Goal: Information Seeking & Learning: Check status

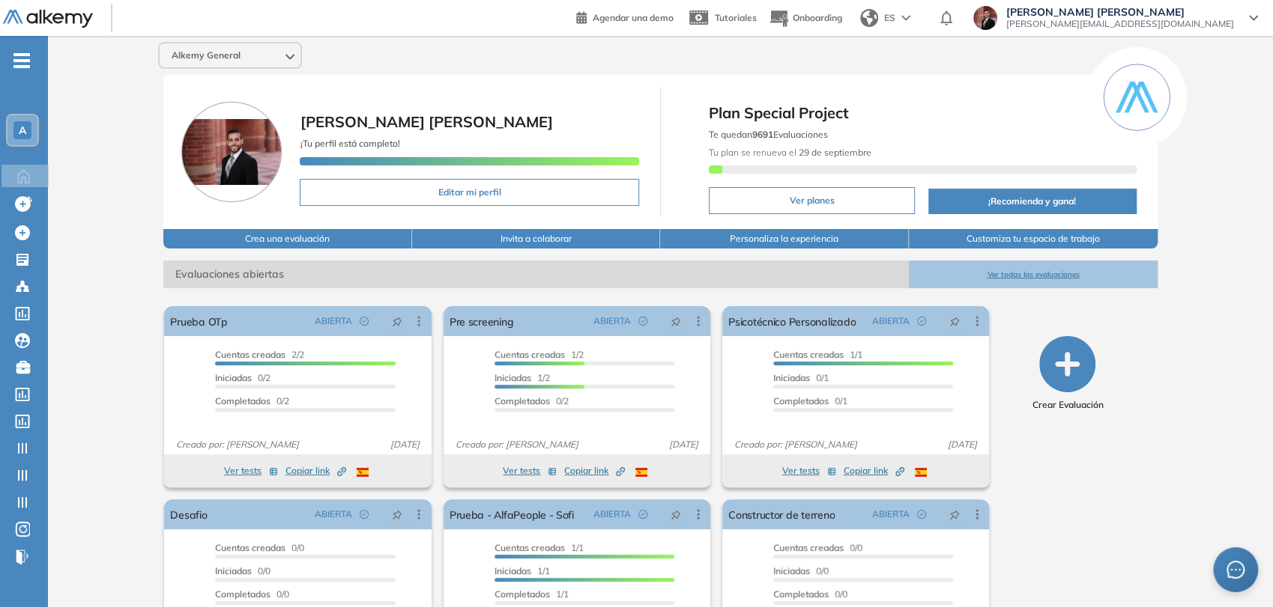
click at [13, 64] on span "-" at bounding box center [21, 59] width 16 height 12
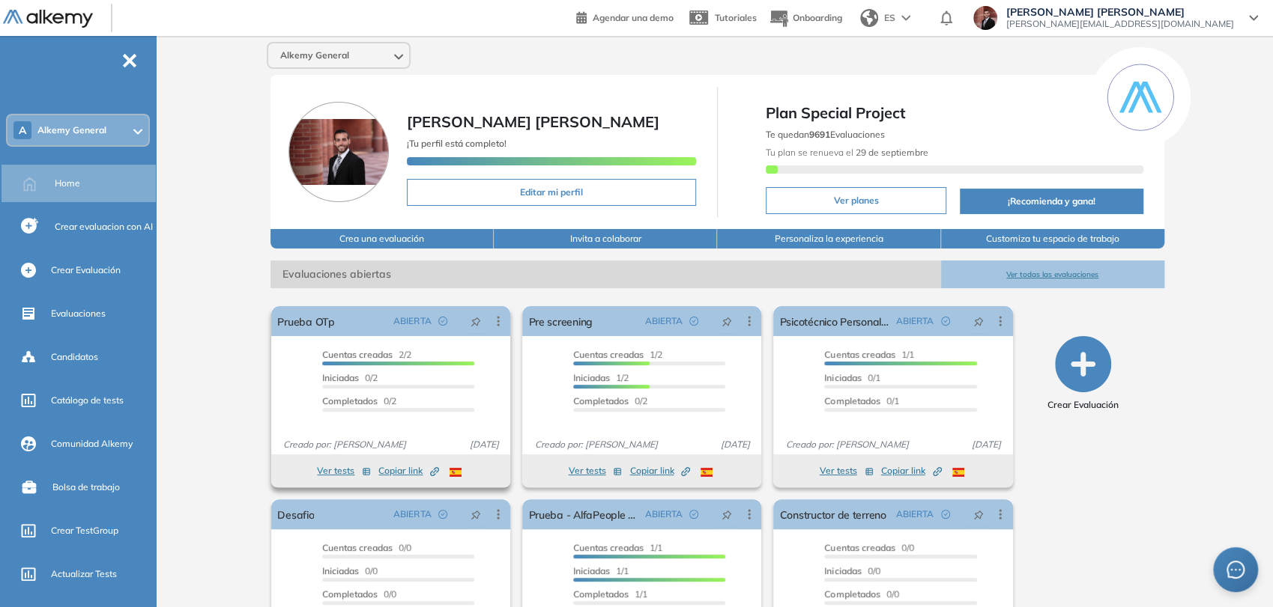
scroll to position [91, 0]
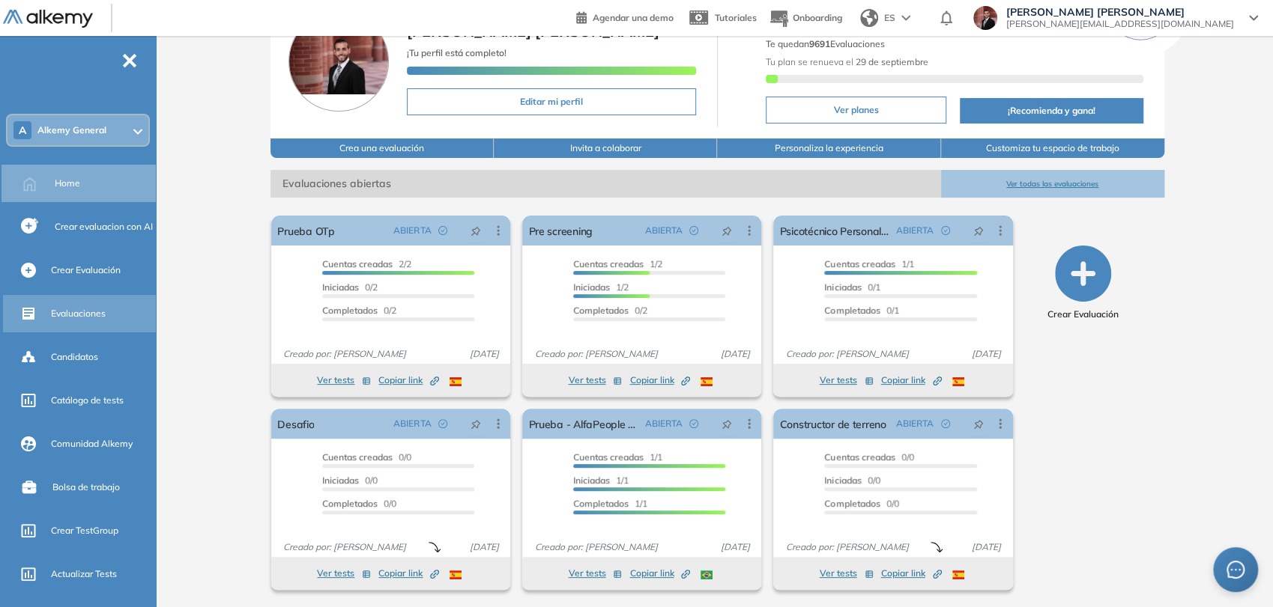
click at [96, 312] on span "Evaluaciones" at bounding box center [78, 313] width 55 height 13
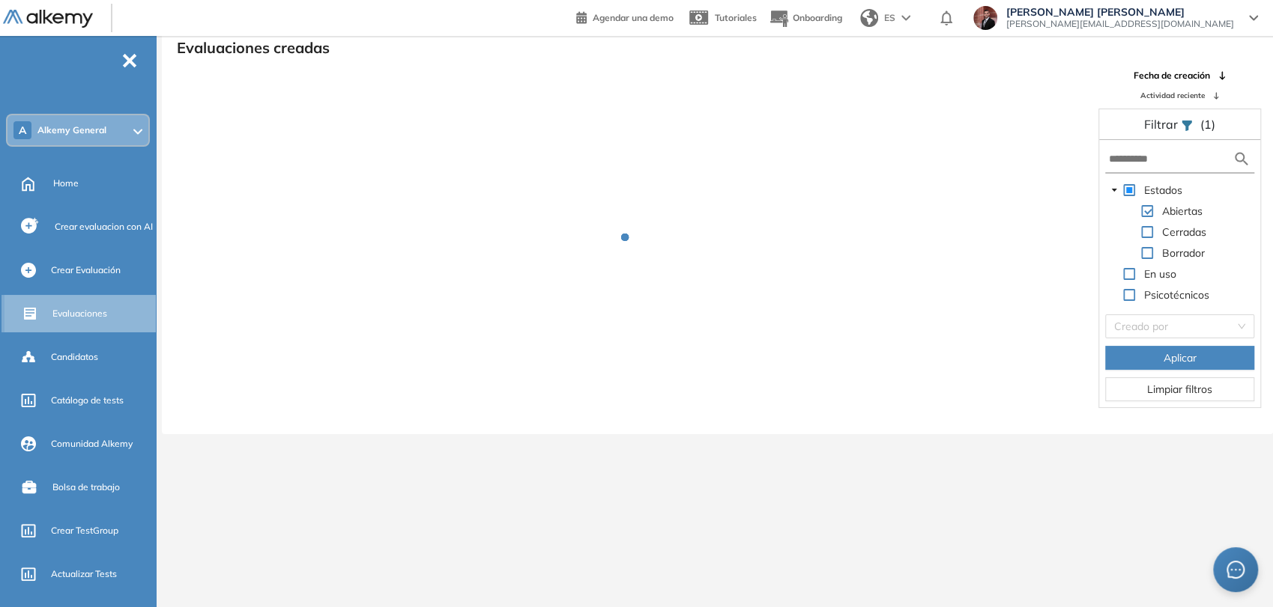
scroll to position [36, 0]
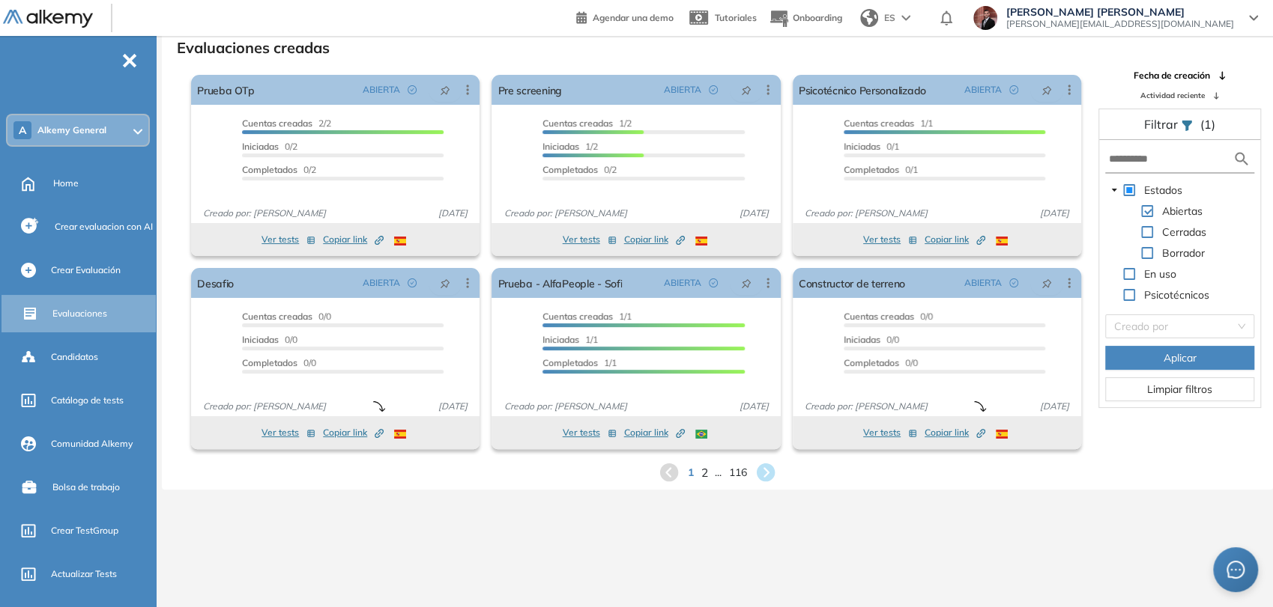
click at [704, 477] on span "2" at bounding box center [704, 472] width 7 height 17
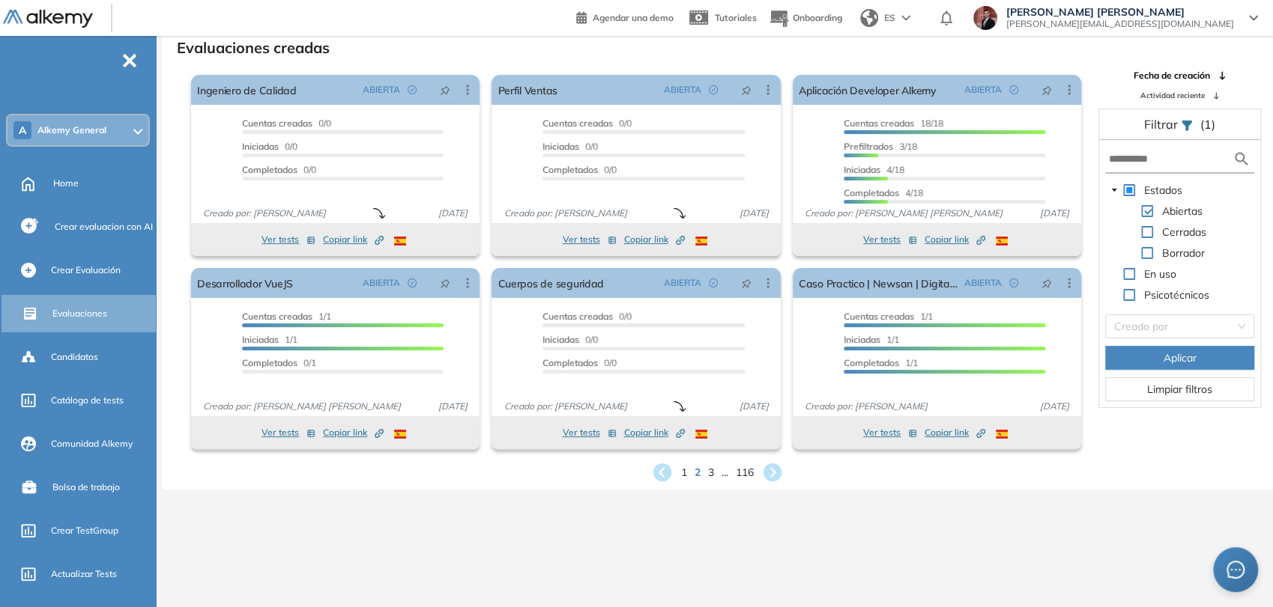
click at [1168, 99] on span "Actividad reciente" at bounding box center [1172, 95] width 64 height 11
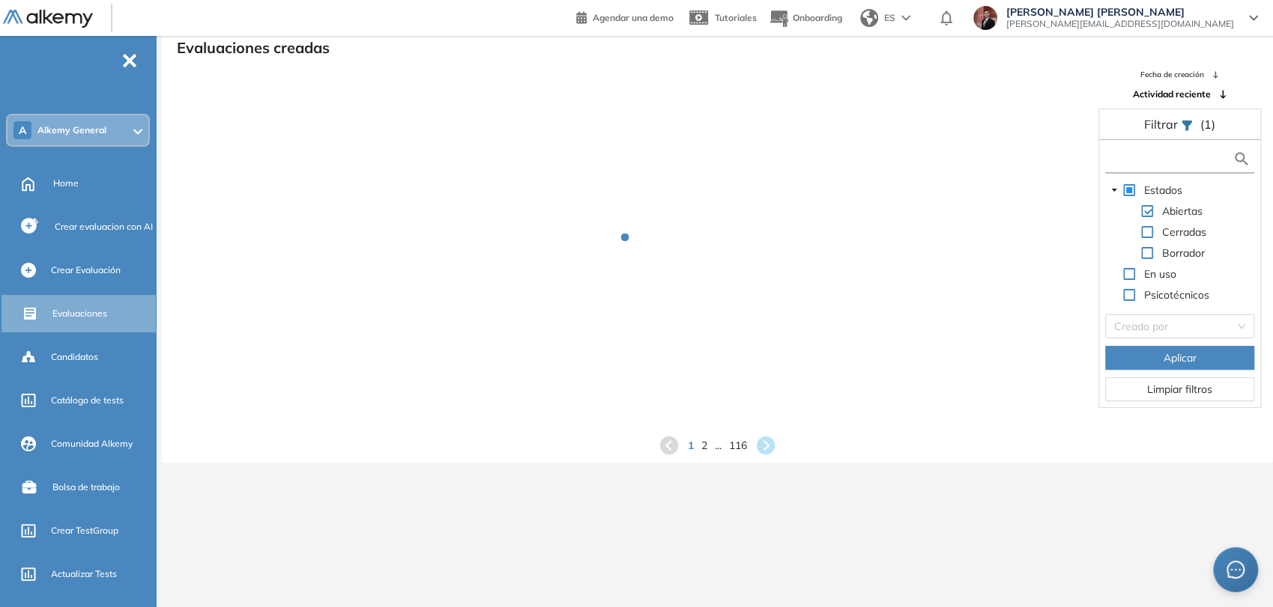
click at [1160, 160] on input "text" at bounding box center [1170, 159] width 124 height 16
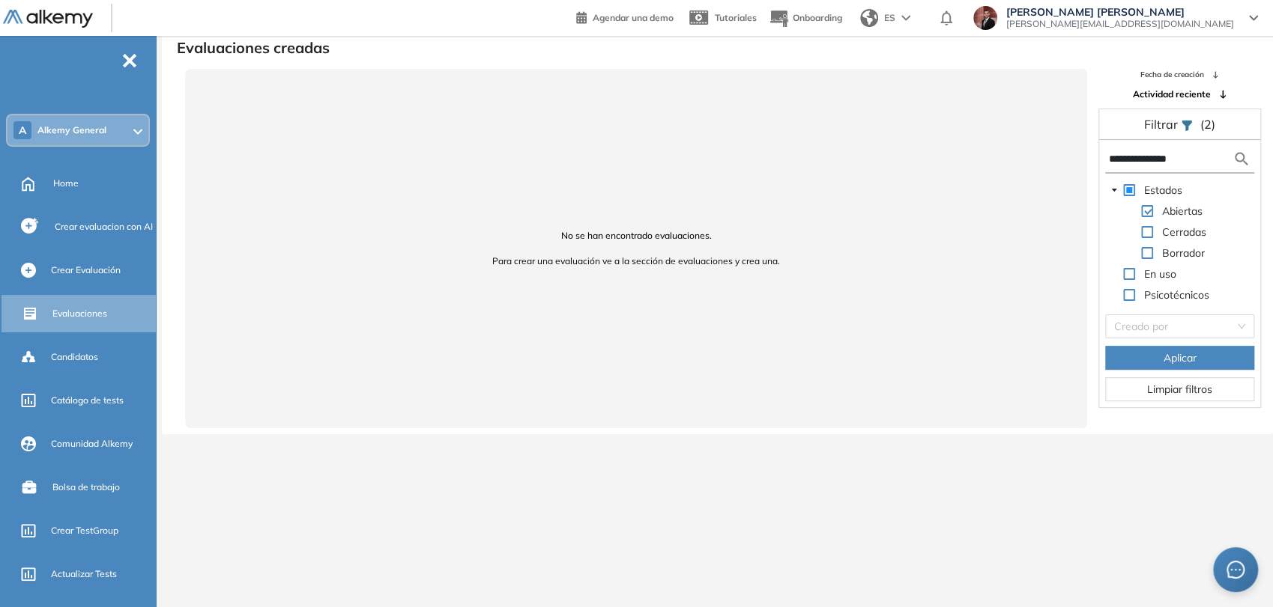
drag, startPoint x: 1210, startPoint y: 160, endPoint x: 971, endPoint y: 125, distance: 241.4
click at [971, 125] on div "**********" at bounding box center [717, 249] width 1109 height 360
type input "**"
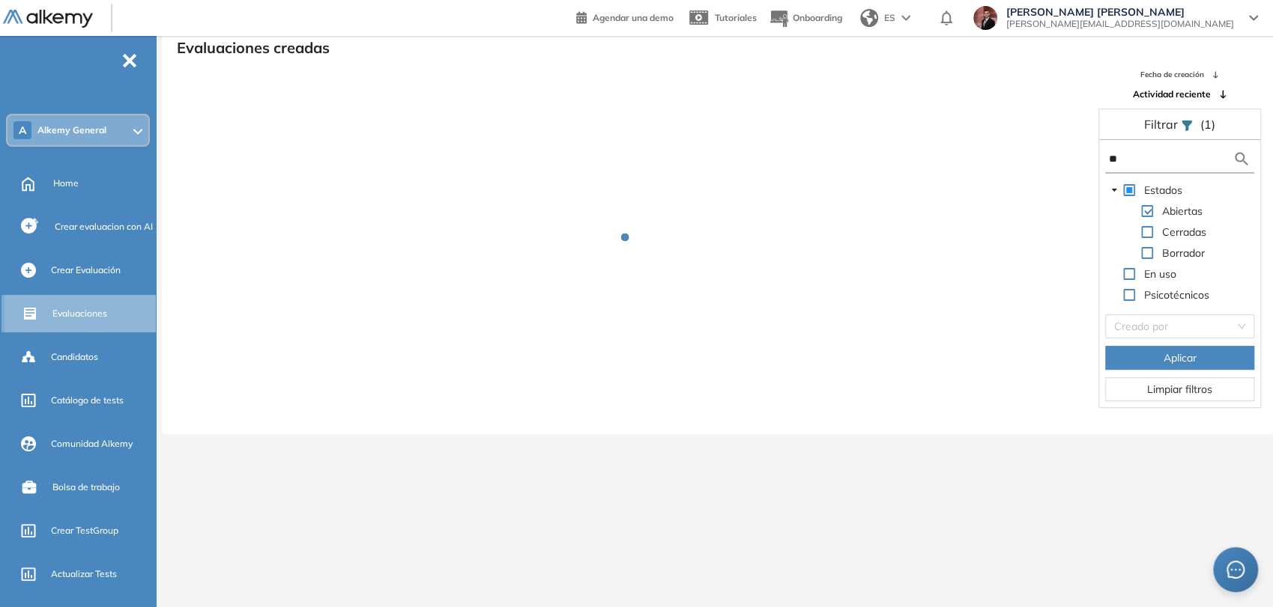
click at [118, 301] on div "Evaluaciones" at bounding box center [103, 313] width 102 height 25
click at [1191, 74] on span "Fecha de creación" at bounding box center [1172, 74] width 64 height 11
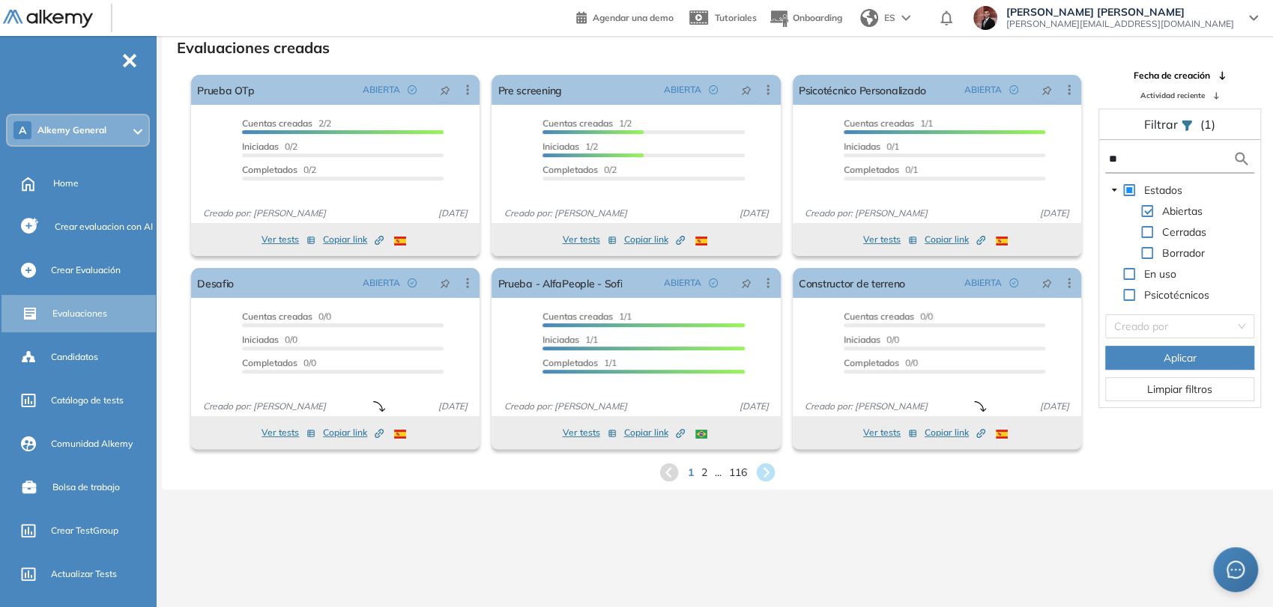
click at [1166, 157] on input "**" at bounding box center [1170, 159] width 124 height 16
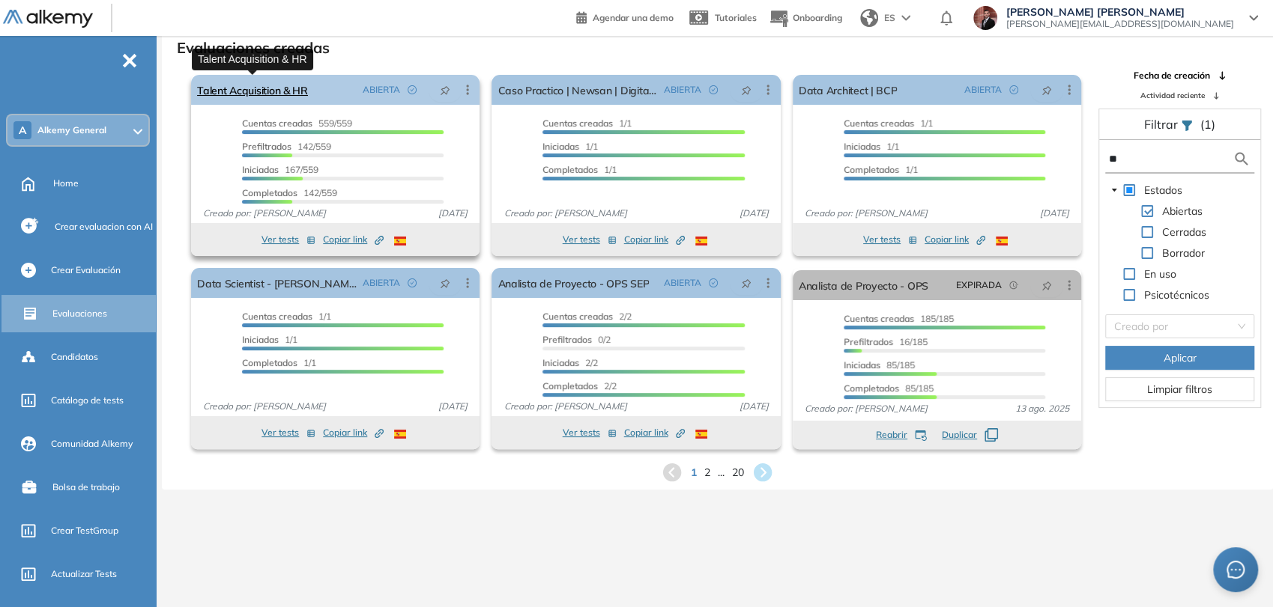
click at [278, 97] on link "Talent Acquisition & HR" at bounding box center [252, 90] width 111 height 30
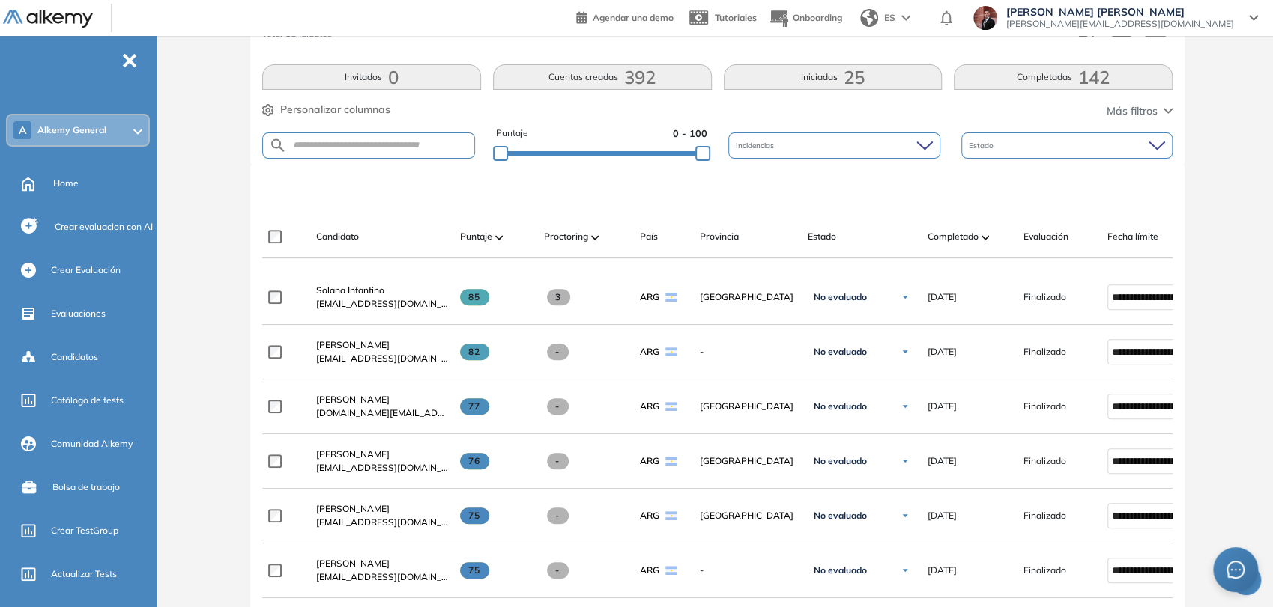
scroll to position [291, 0]
click at [379, 145] on input "text" at bounding box center [380, 146] width 187 height 11
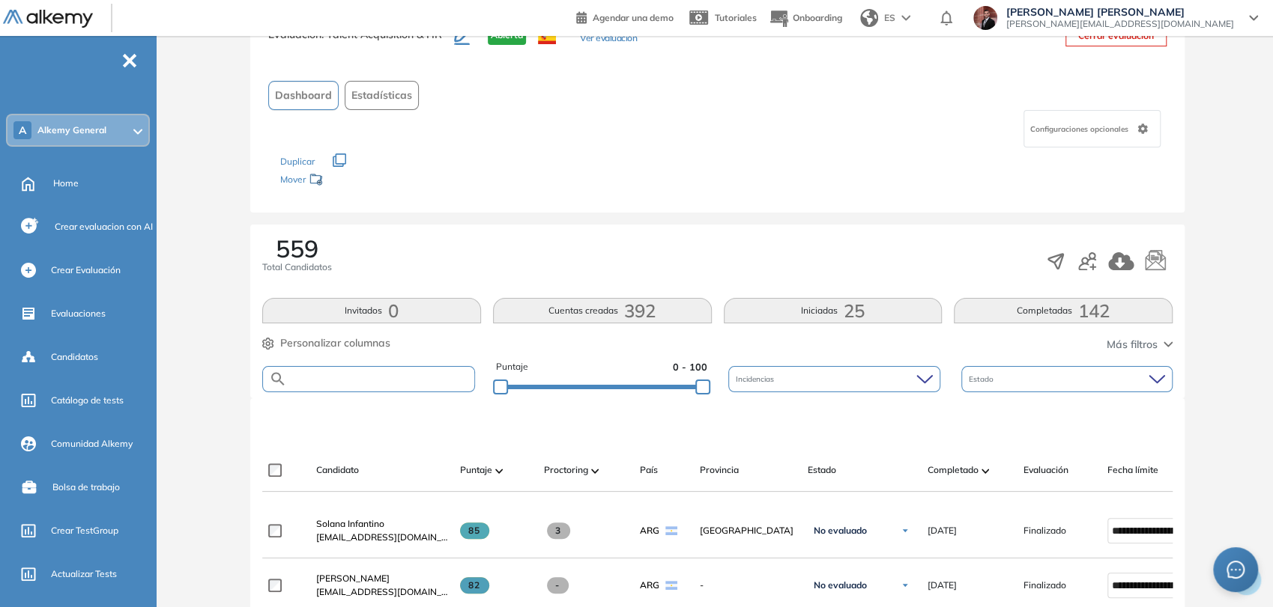
scroll to position [57, 0]
click at [379, 94] on span "Estadísticas" at bounding box center [381, 97] width 61 height 16
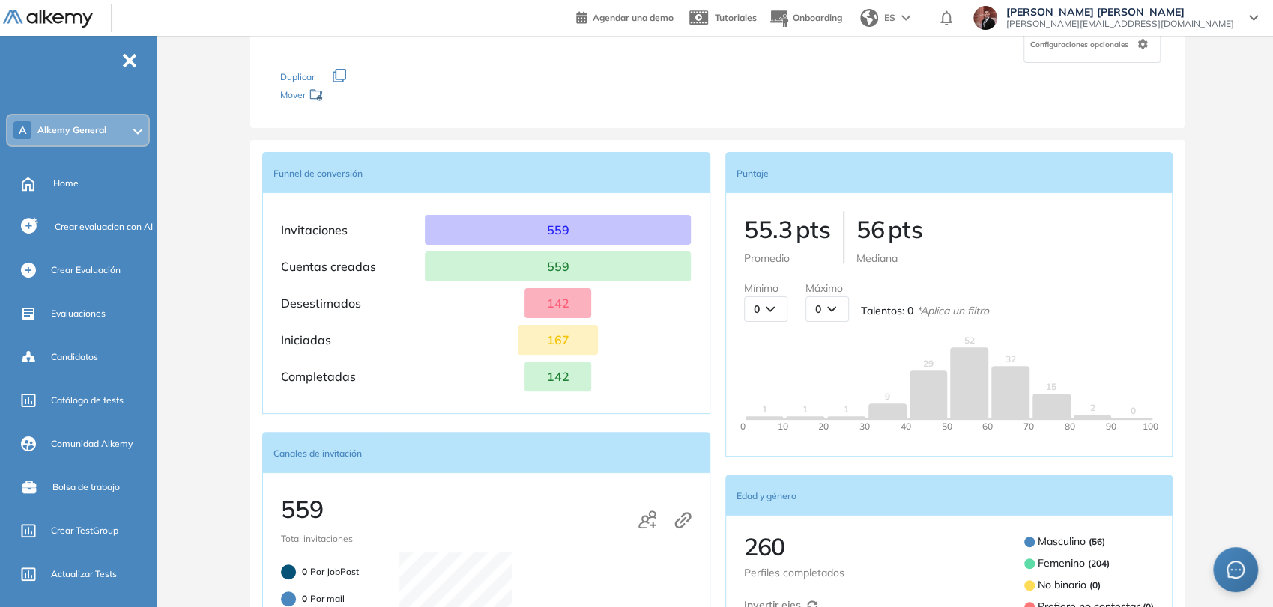
scroll to position [0, 0]
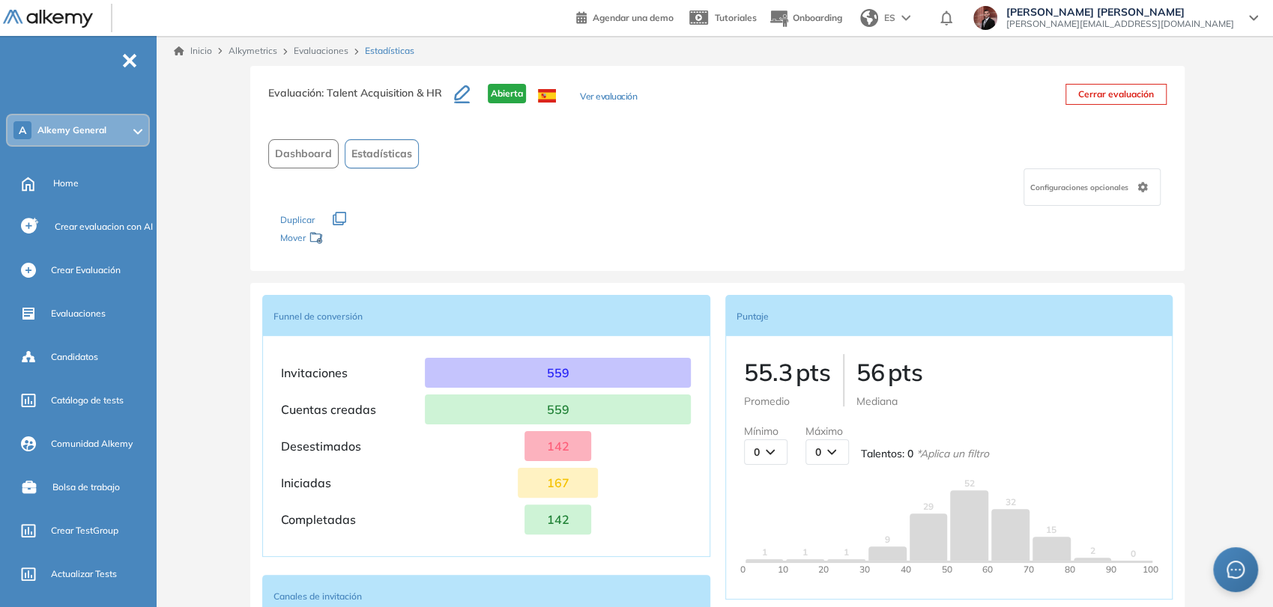
click at [605, 99] on button "Ver evaluación" at bounding box center [608, 98] width 57 height 16
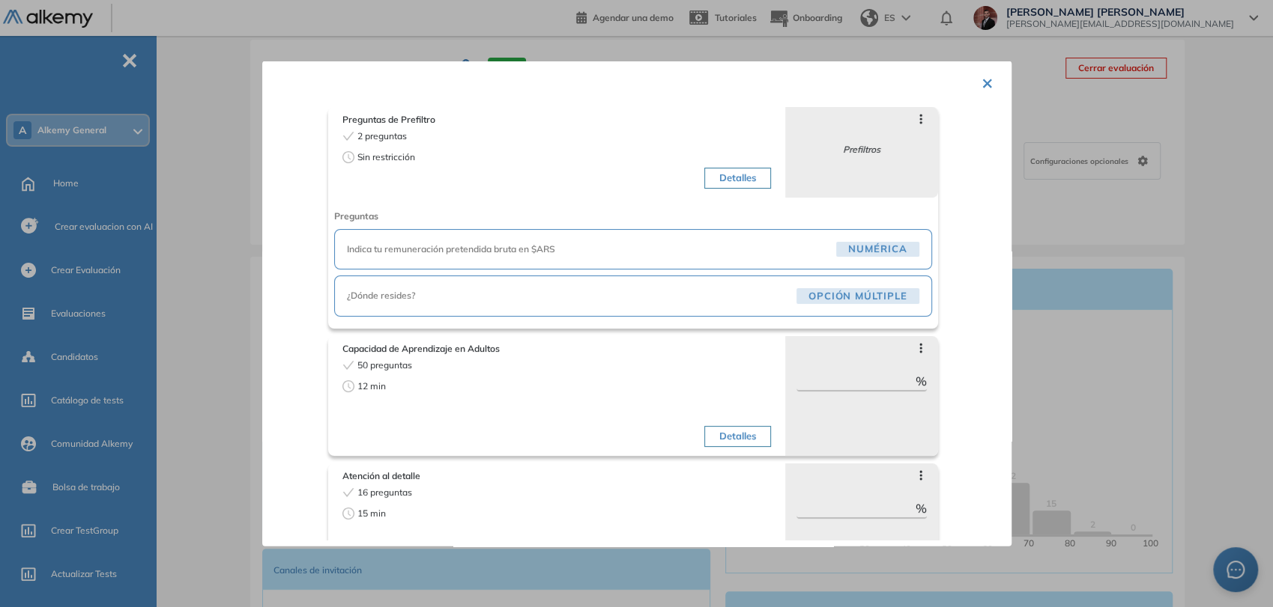
scroll to position [49, 0]
click at [981, 81] on button "×" at bounding box center [987, 81] width 12 height 29
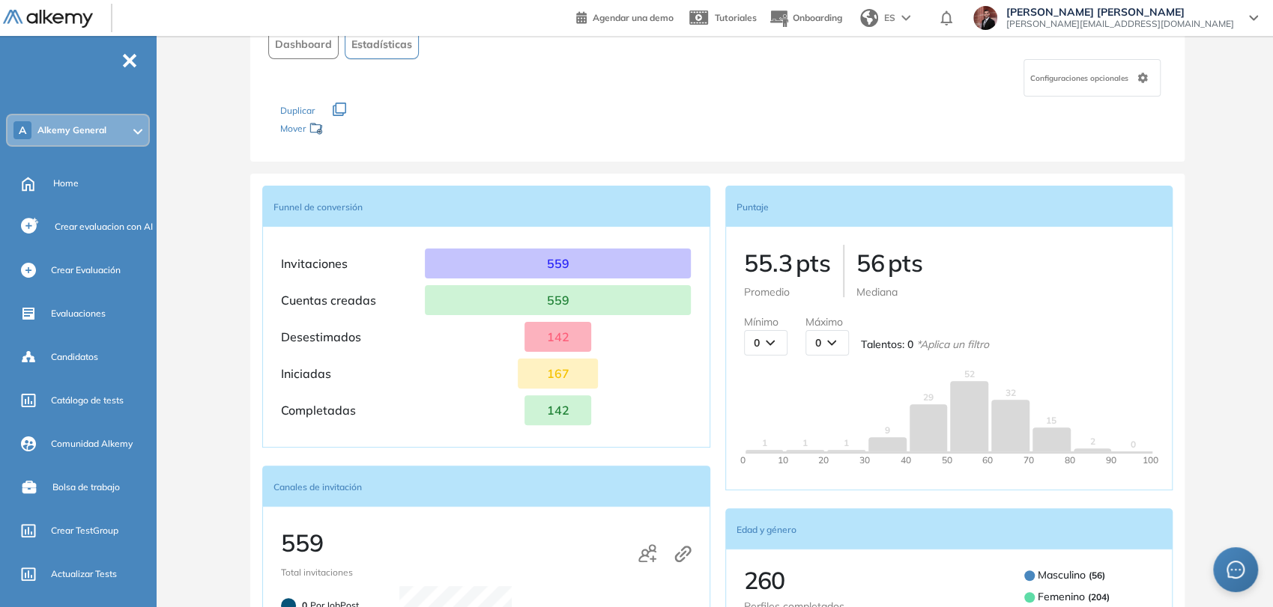
scroll to position [0, 0]
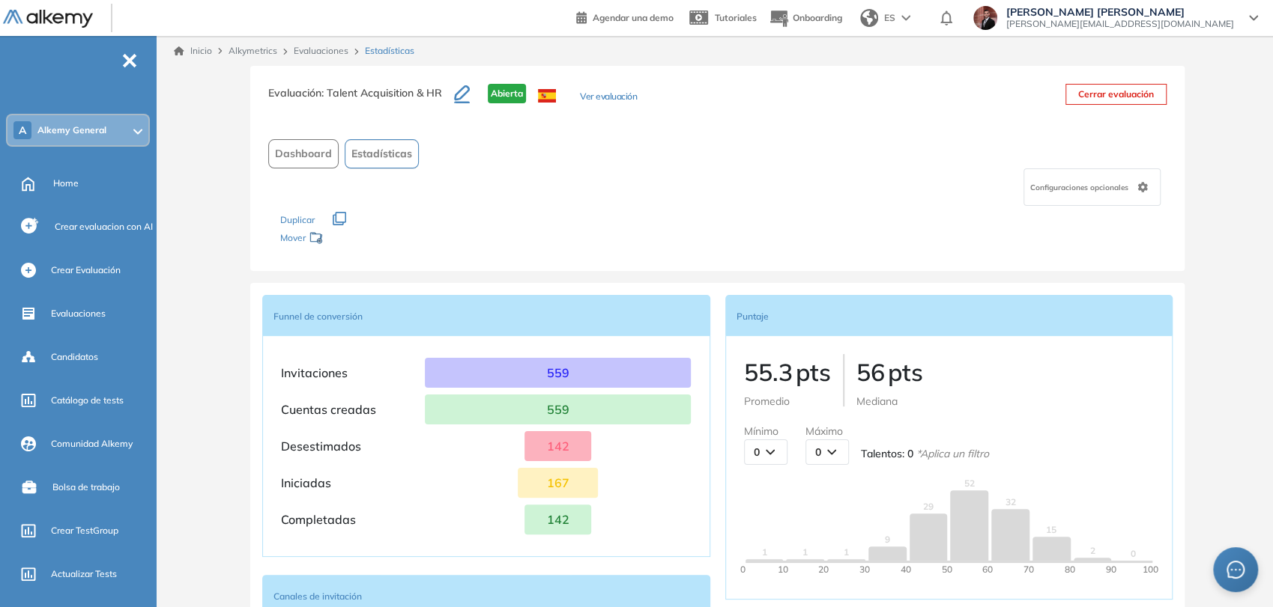
click at [307, 146] on span "Dashboard" at bounding box center [303, 154] width 57 height 16
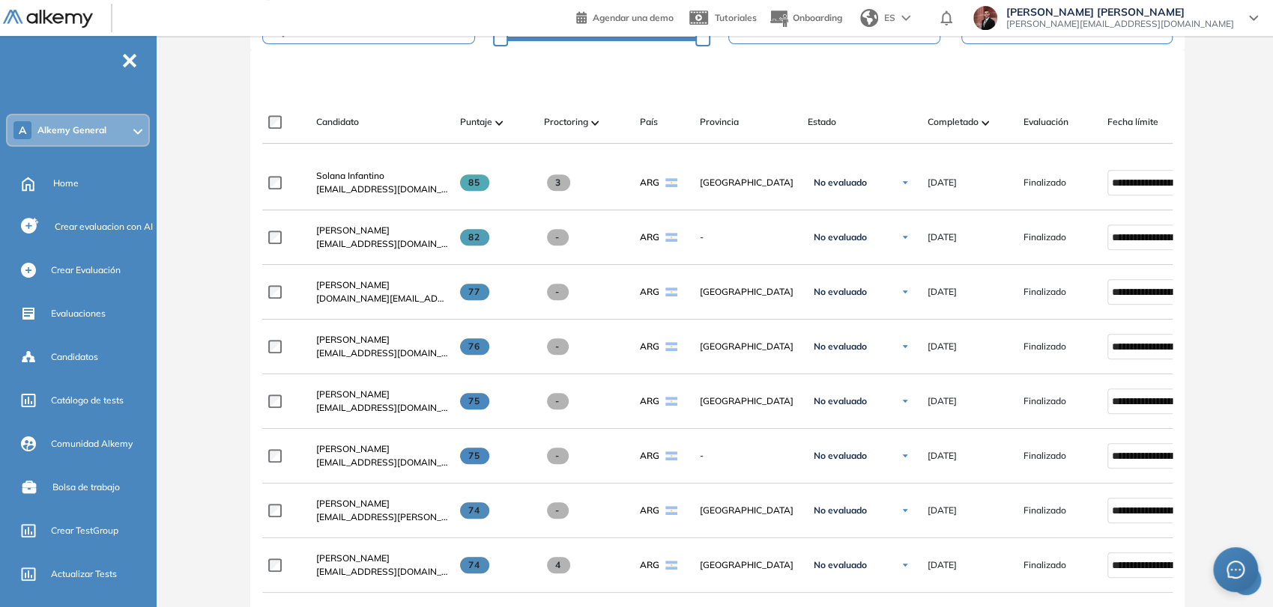
scroll to position [458, 0]
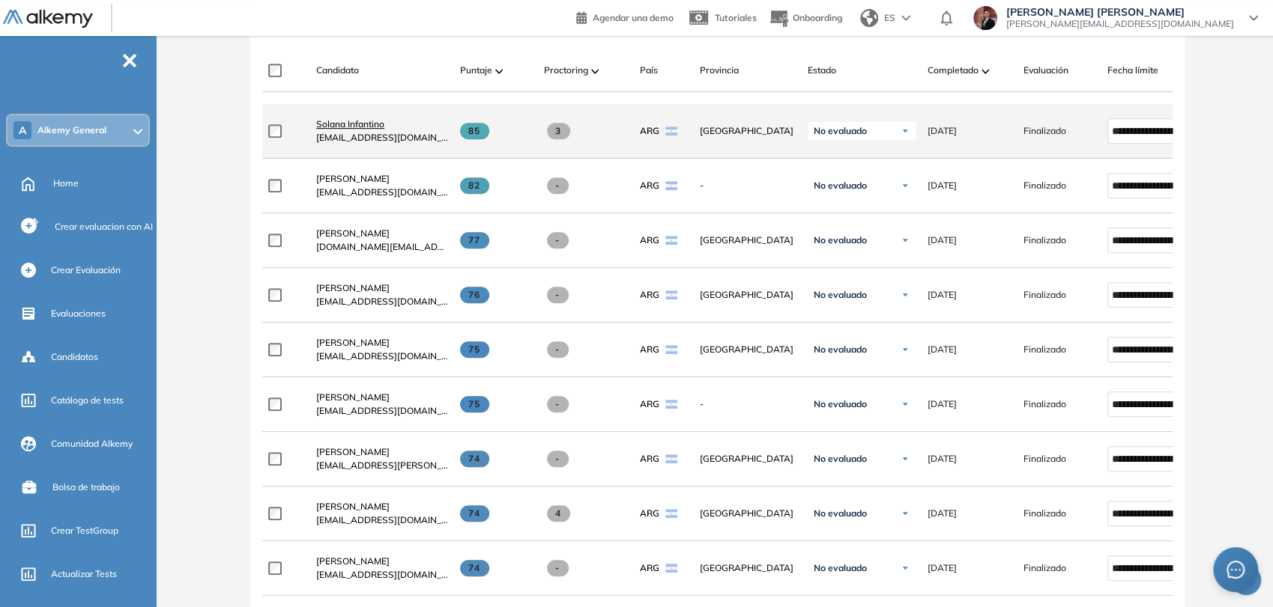
click at [342, 127] on span "Solana Infantino" at bounding box center [350, 123] width 68 height 11
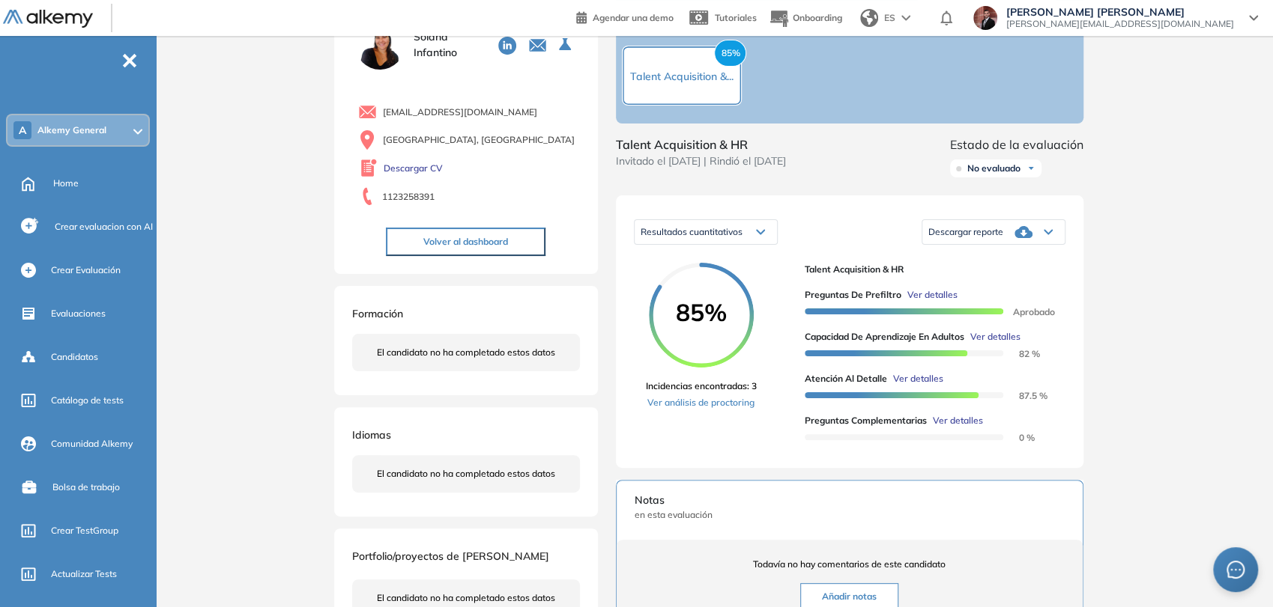
scroll to position [88, 0]
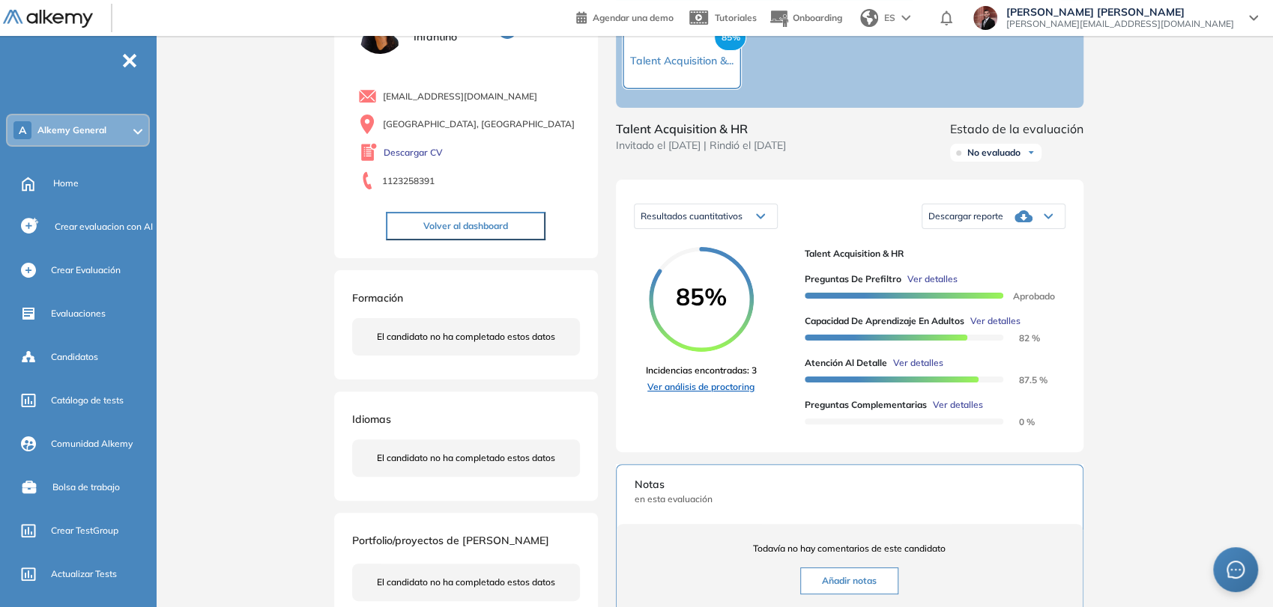
click at [724, 394] on link "Ver análisis de proctoring" at bounding box center [701, 386] width 111 height 13
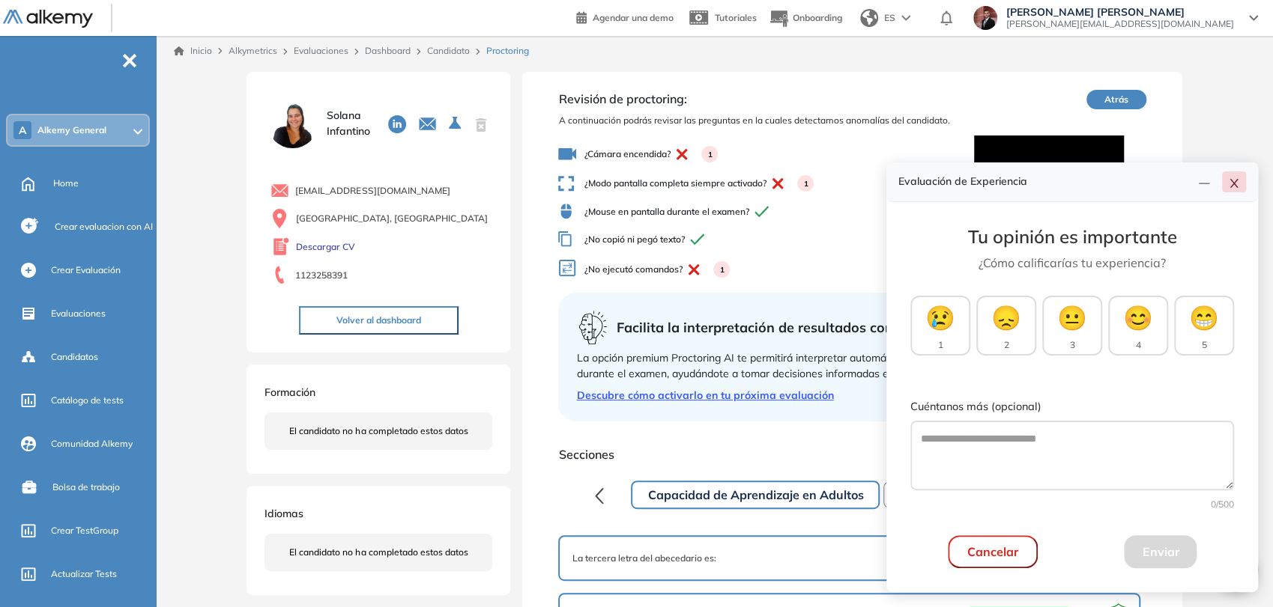
click at [1244, 184] on button "button" at bounding box center [1234, 182] width 24 height 21
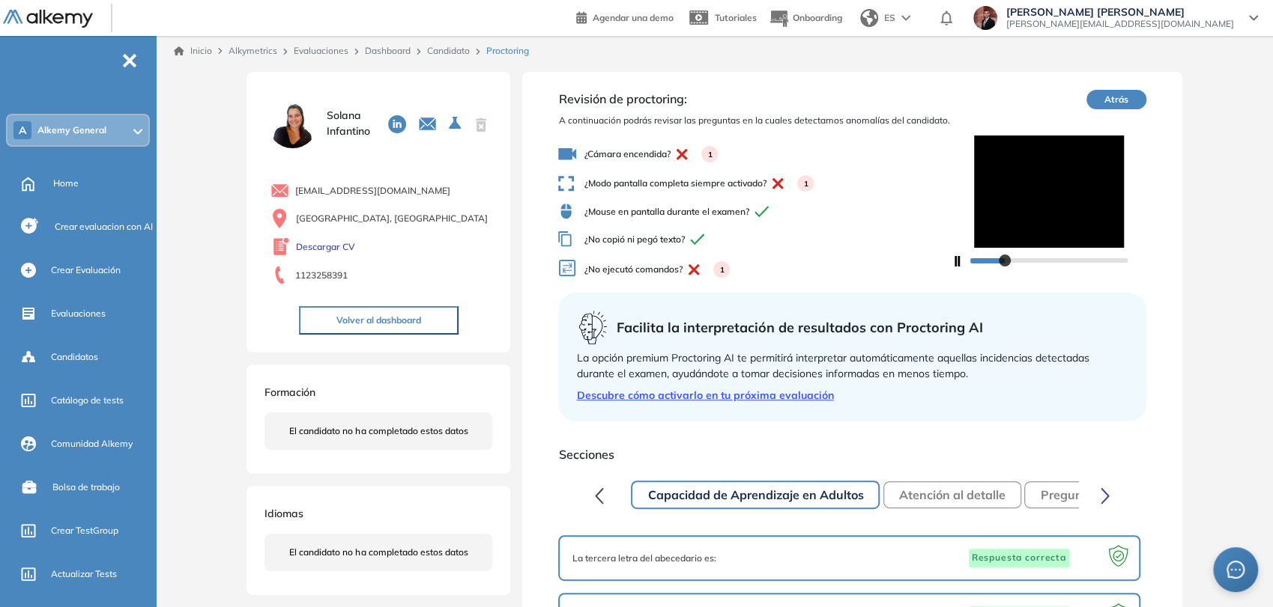
click at [1002, 261] on div at bounding box center [1048, 259] width 157 height 9
click at [1037, 264] on div at bounding box center [1048, 259] width 157 height 9
click at [1099, 91] on button "Atrás" at bounding box center [1116, 99] width 60 height 19
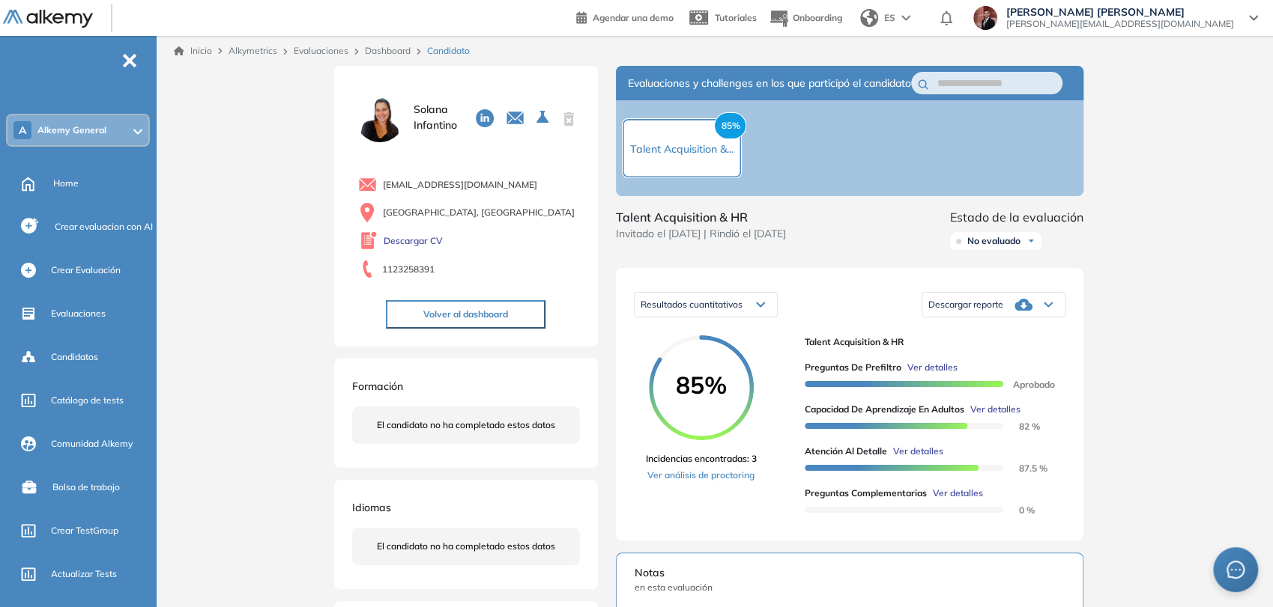
click at [476, 308] on button "Volver al dashboard" at bounding box center [466, 314] width 160 height 28
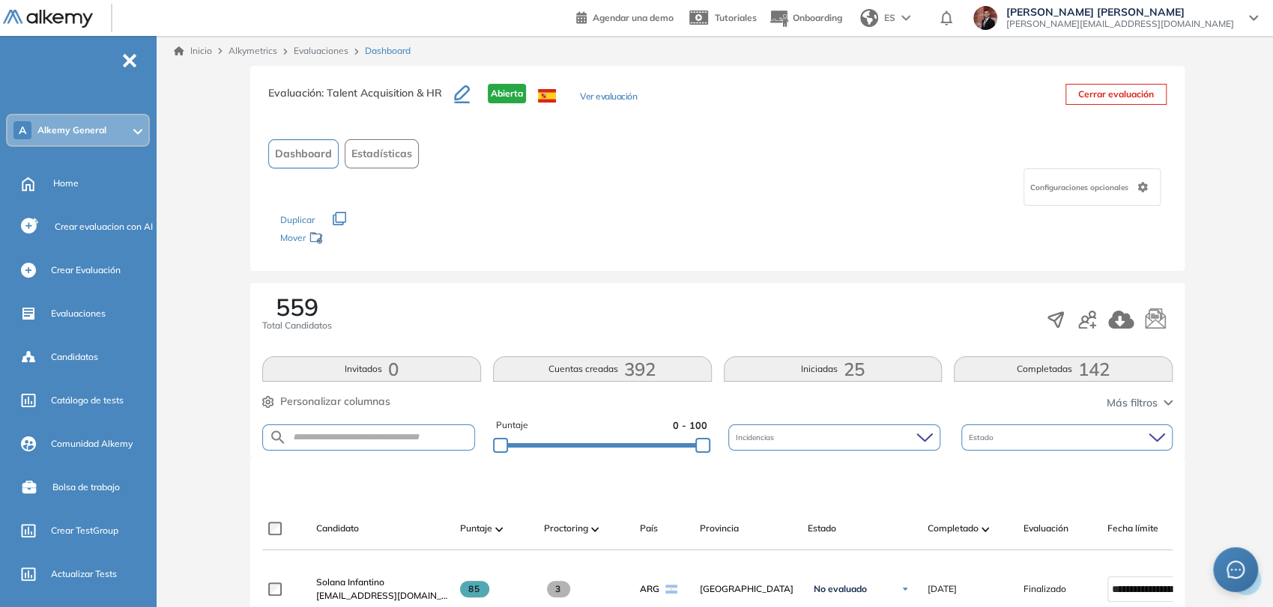
scroll to position [73, 0]
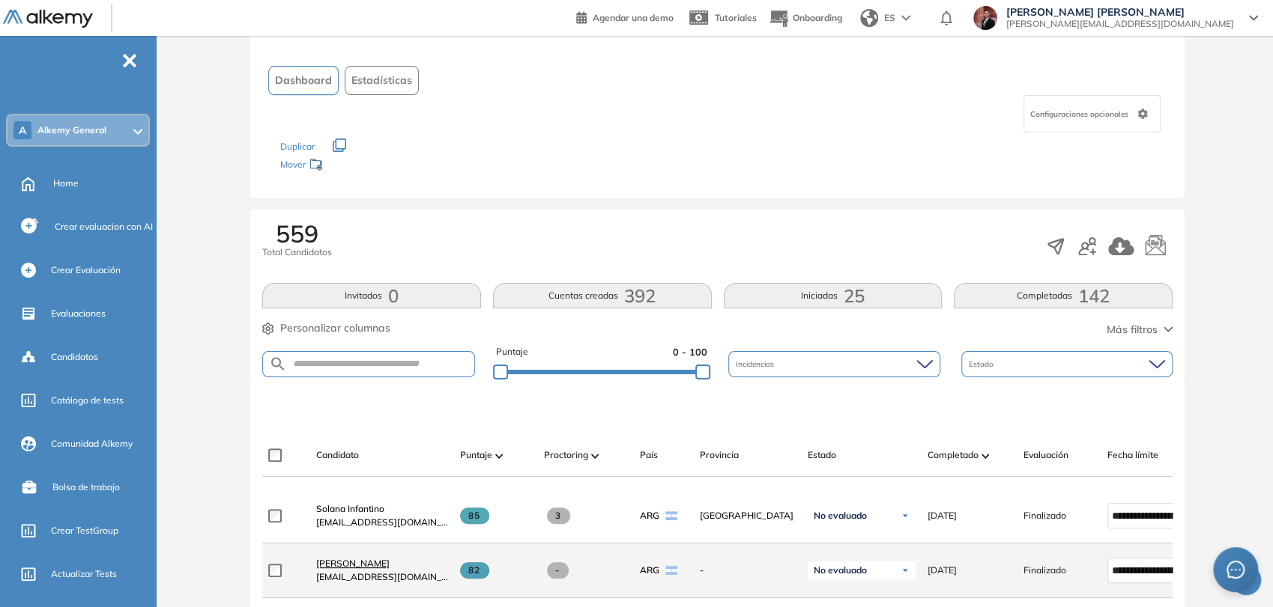
click at [354, 558] on span "[PERSON_NAME]" at bounding box center [352, 563] width 73 height 11
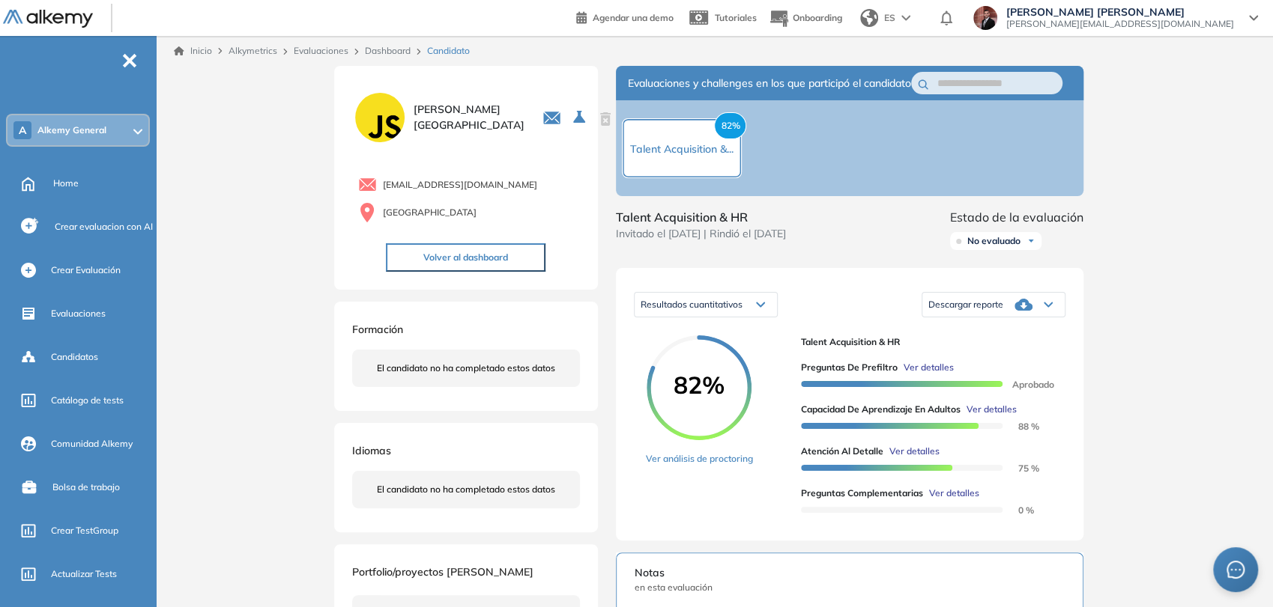
click at [981, 416] on span "Ver detalles" at bounding box center [991, 409] width 50 height 13
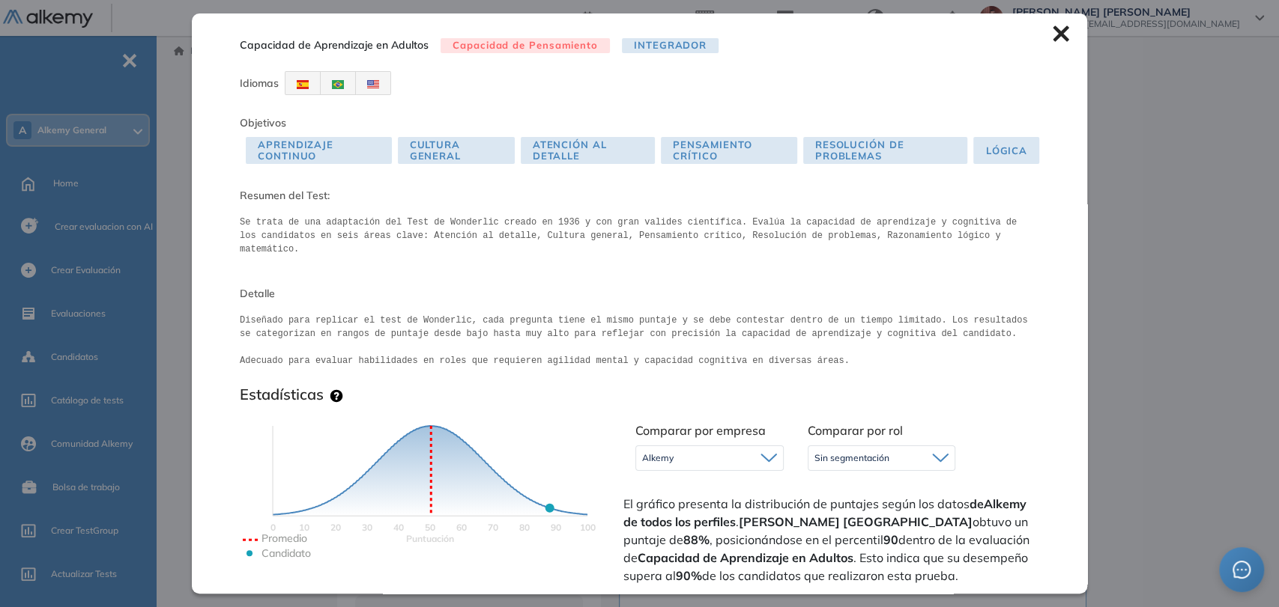
click at [1052, 39] on icon at bounding box center [1060, 34] width 16 height 16
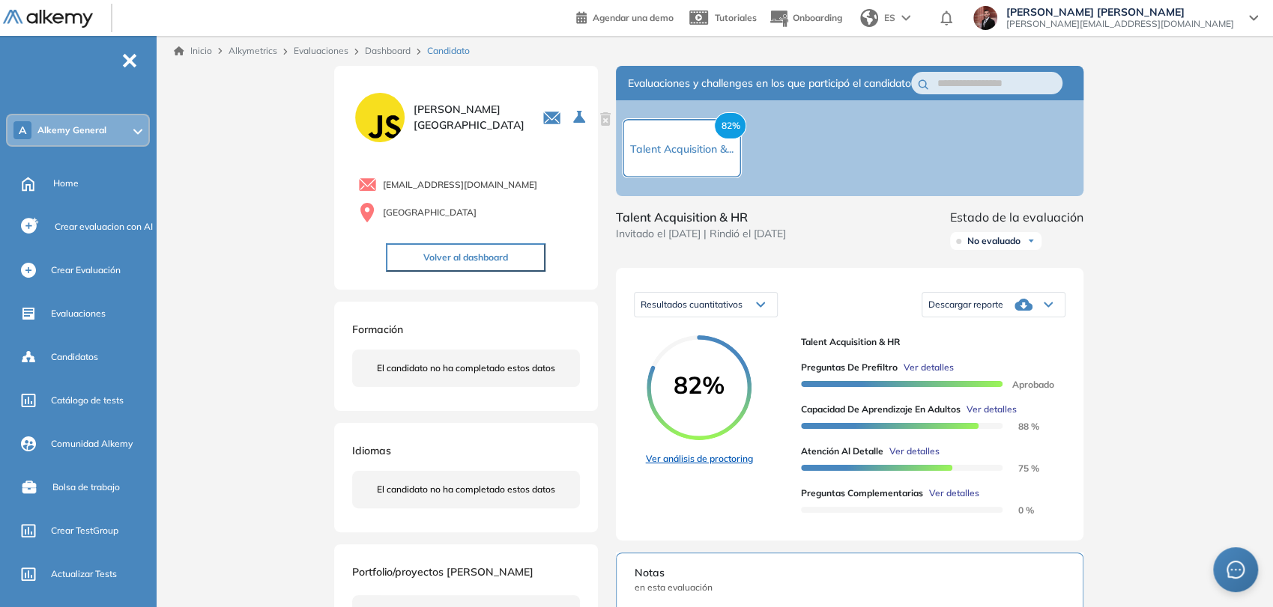
click at [709, 466] on link "Ver análisis de proctoring" at bounding box center [699, 458] width 107 height 13
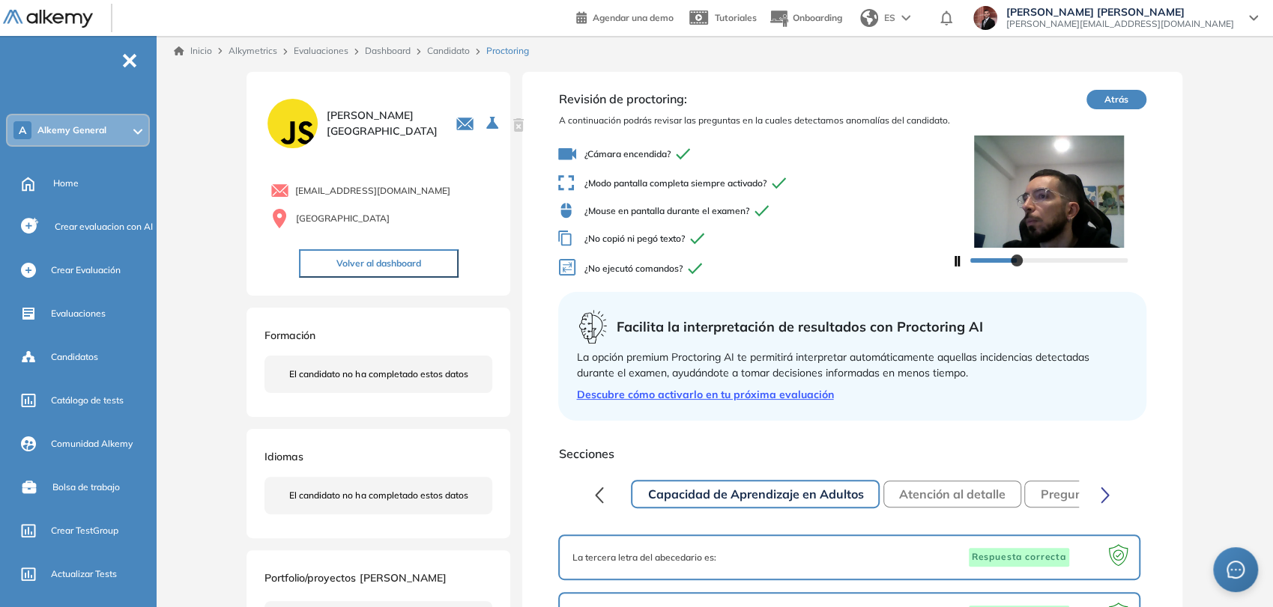
click at [376, 270] on button "Volver al dashboard" at bounding box center [379, 263] width 160 height 28
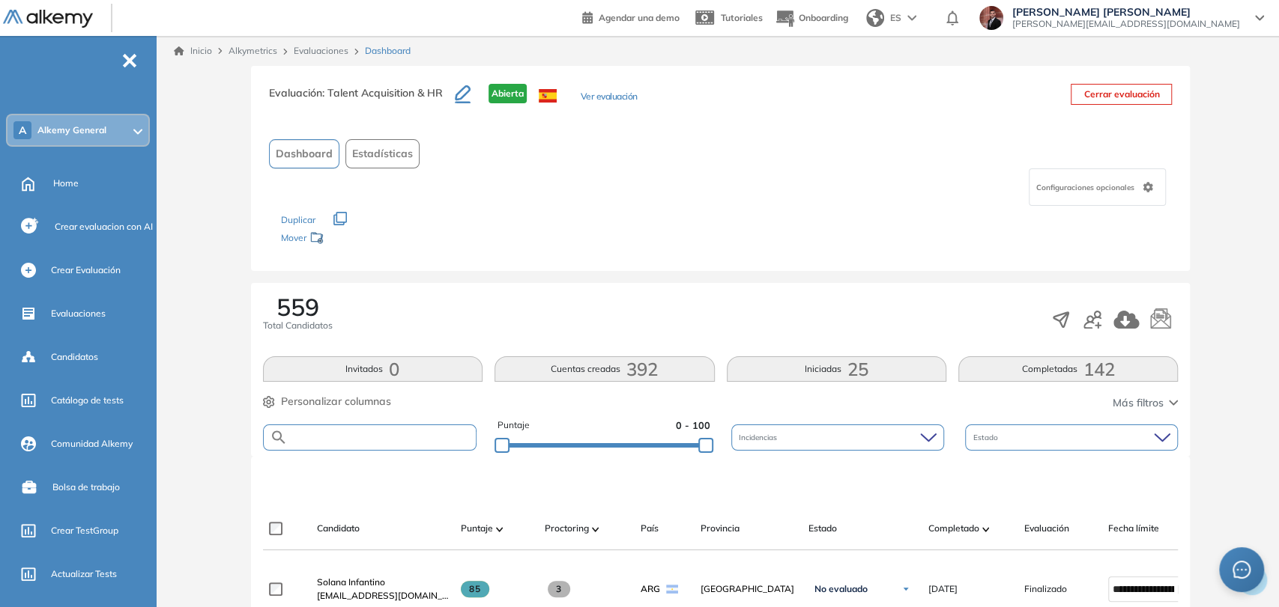
click at [389, 432] on input "text" at bounding box center [382, 437] width 189 height 11
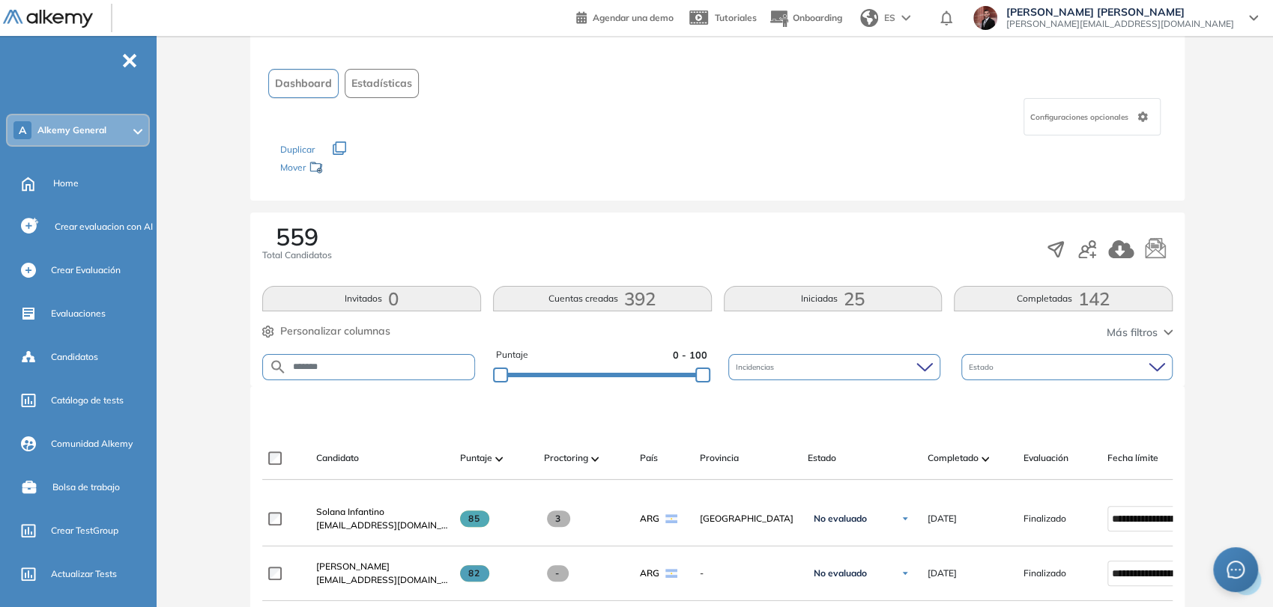
type input "********"
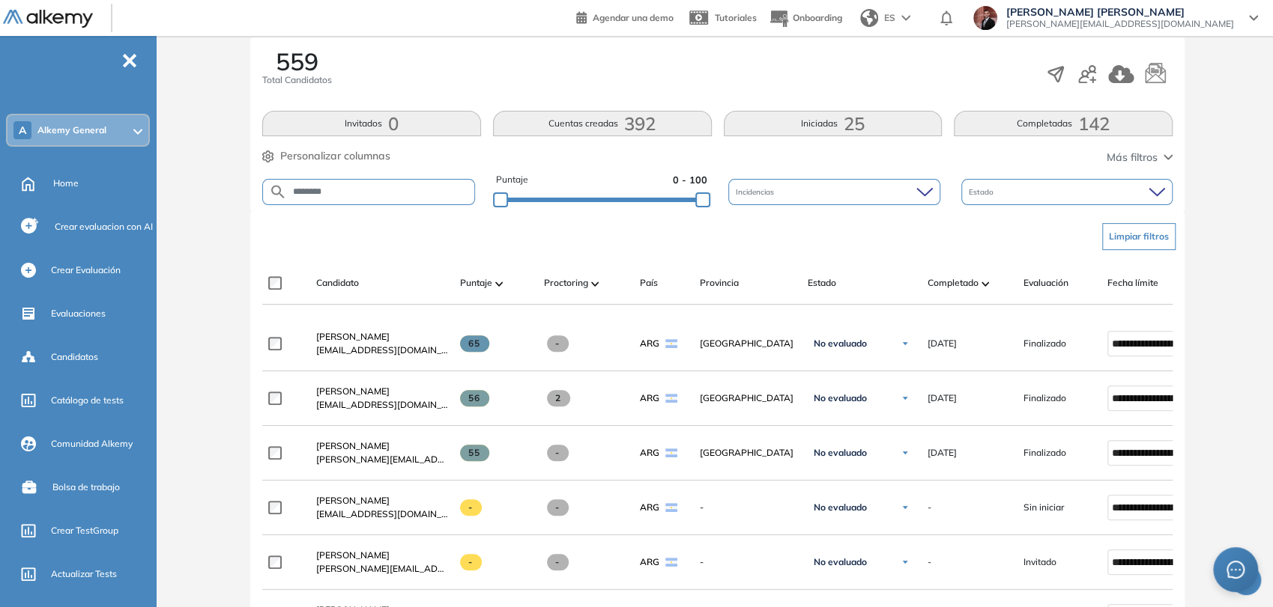
scroll to position [246, 0]
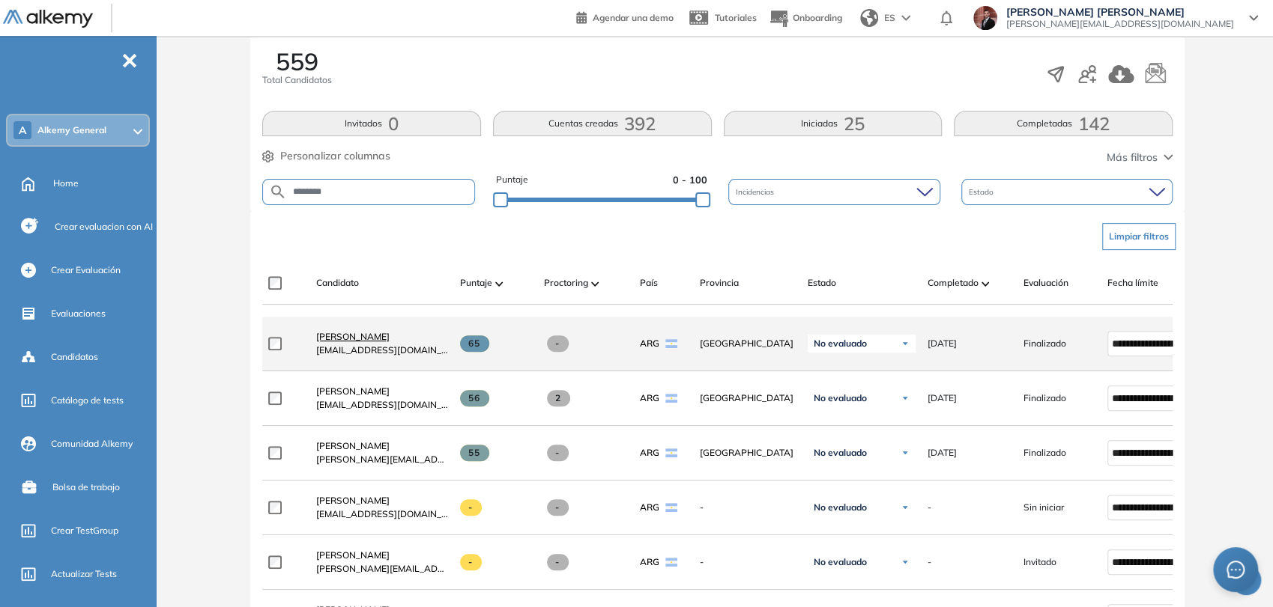
click at [370, 342] on span "[PERSON_NAME]" at bounding box center [352, 336] width 73 height 11
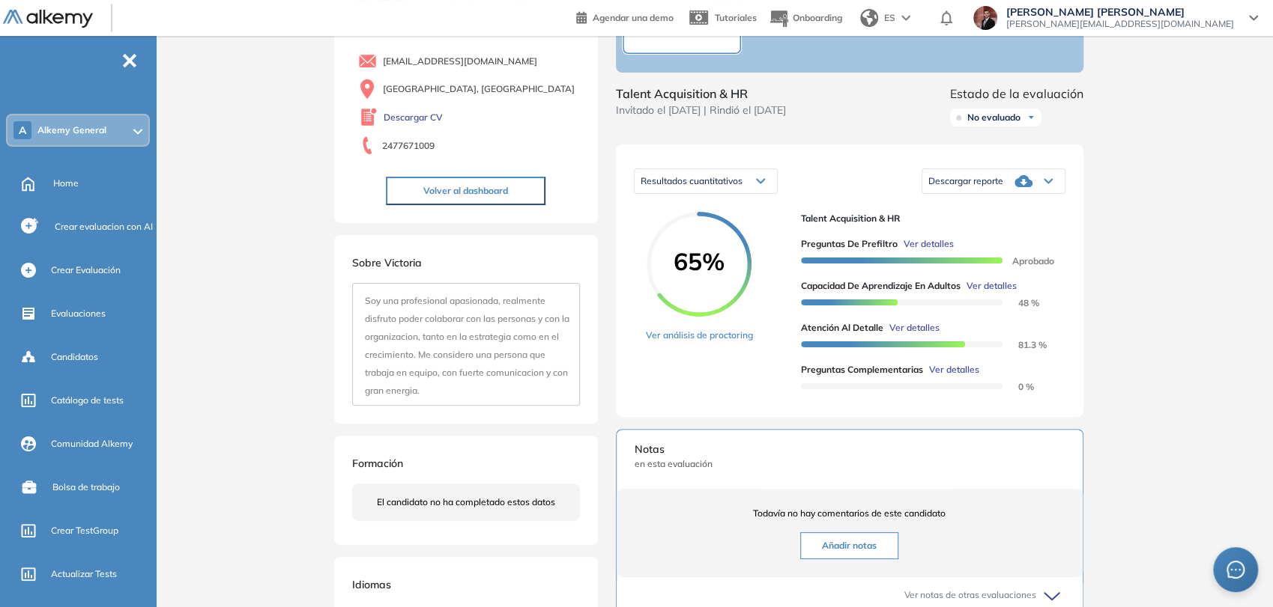
scroll to position [125, 0]
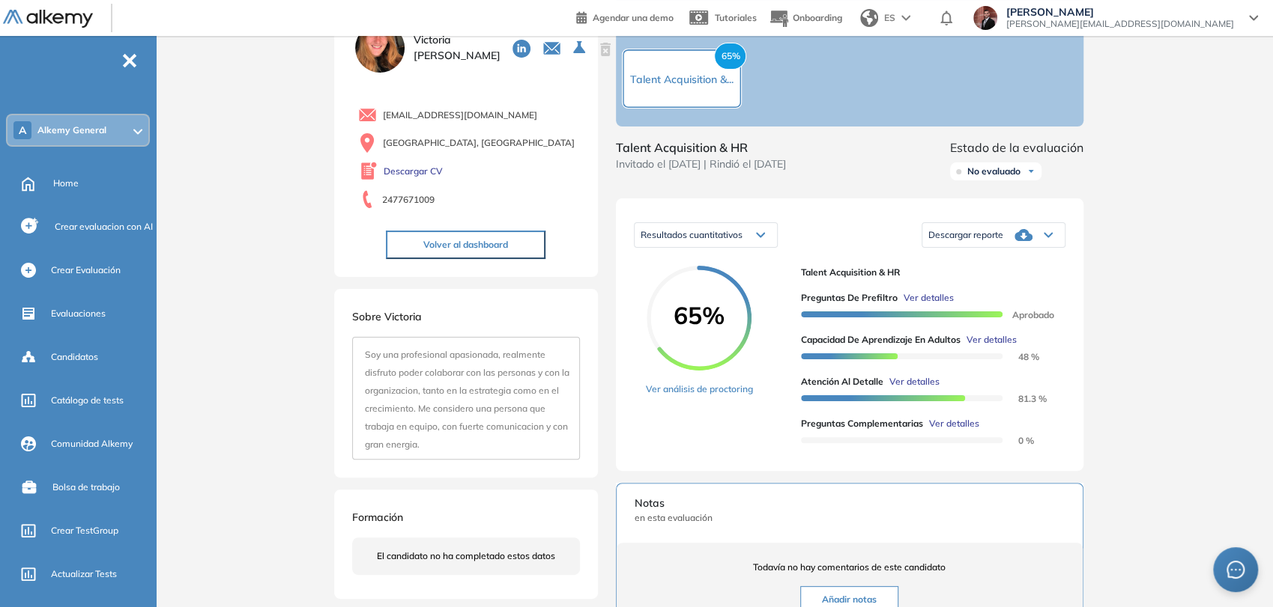
scroll to position [42, 0]
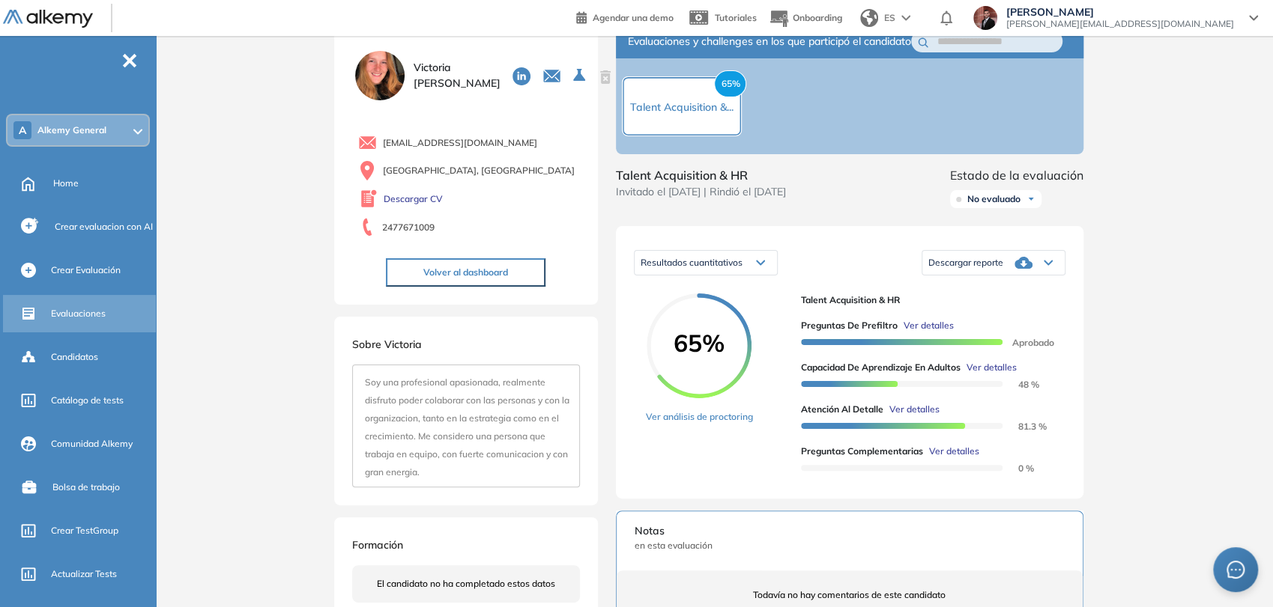
click at [88, 317] on span "Evaluaciones" at bounding box center [78, 313] width 55 height 13
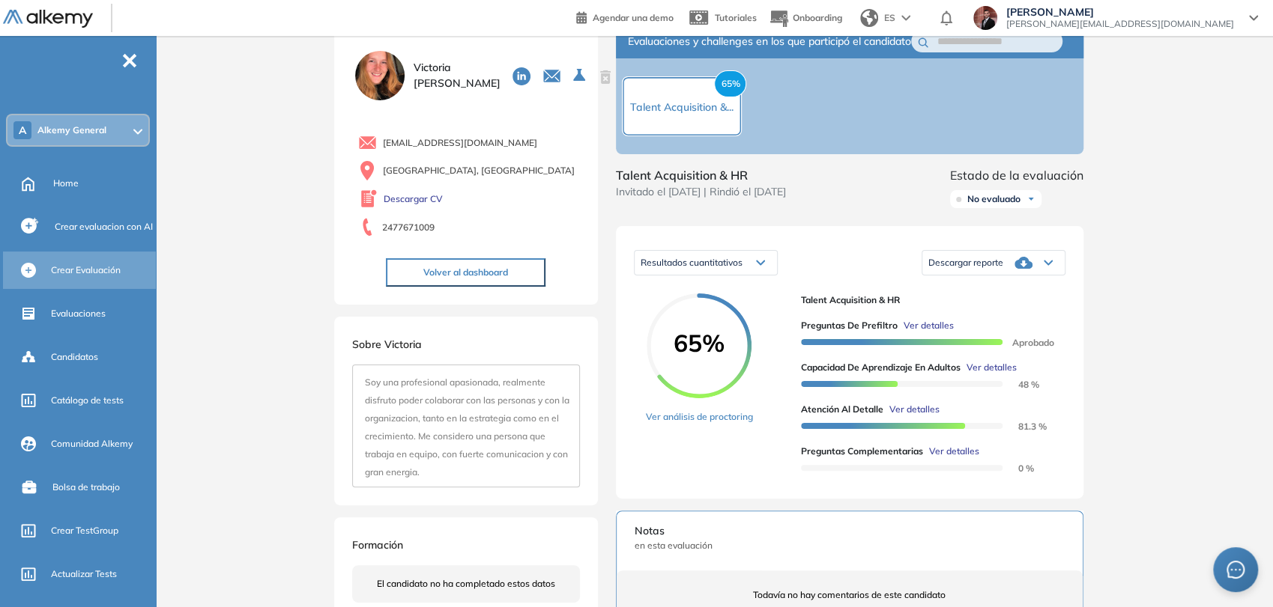
scroll to position [36, 0]
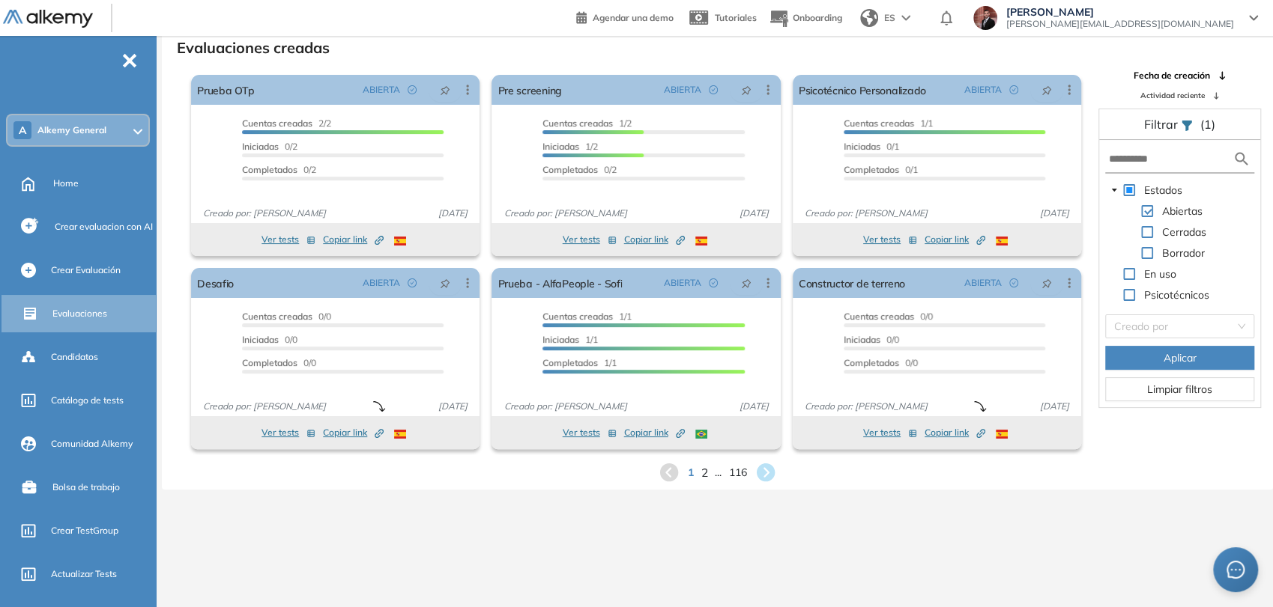
click at [702, 475] on span "2" at bounding box center [704, 472] width 7 height 17
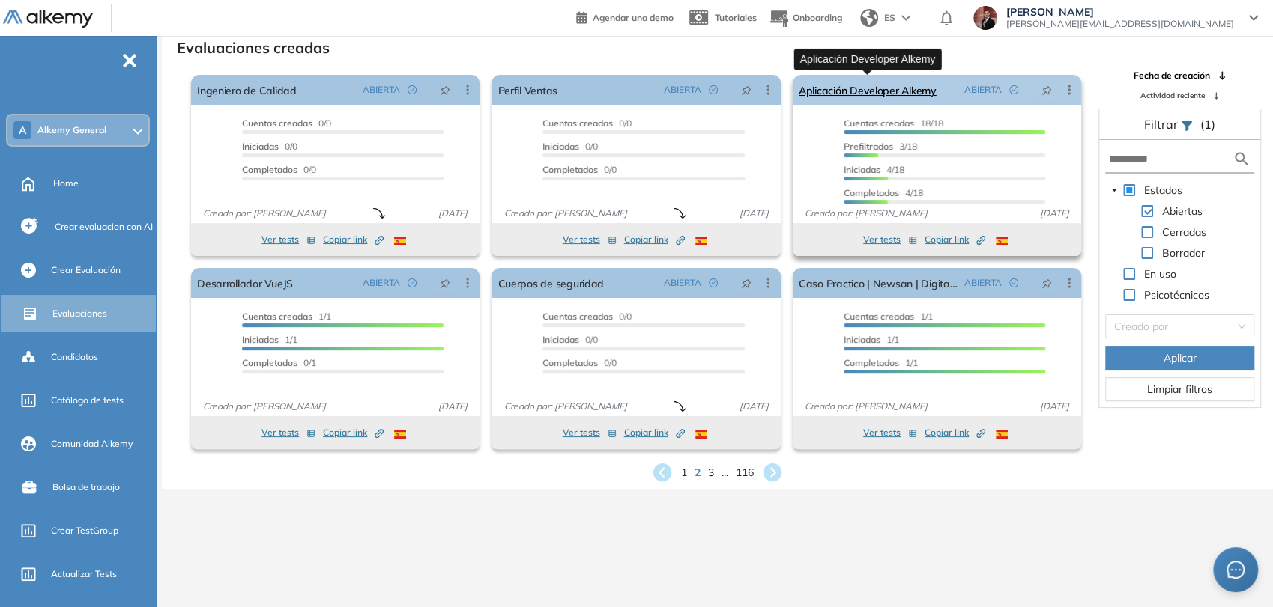
click at [926, 93] on link "Aplicación Developer Alkemy" at bounding box center [867, 90] width 138 height 30
